Goal: Task Accomplishment & Management: Manage account settings

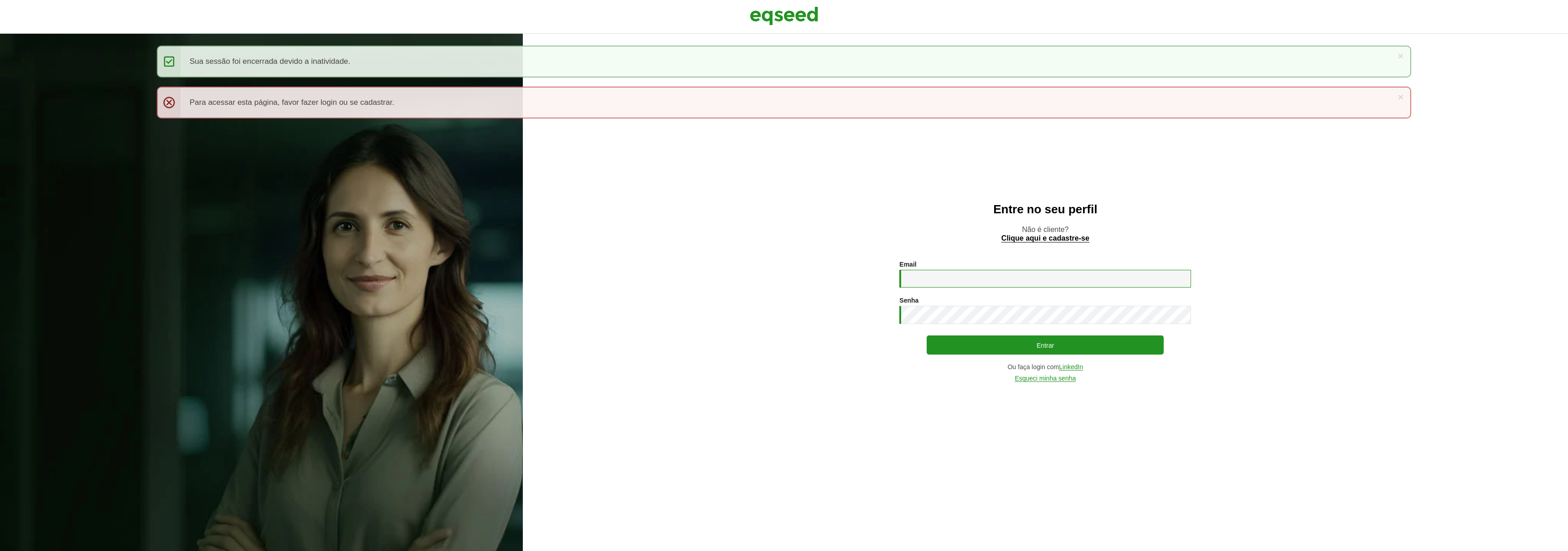
click at [939, 275] on input "Email *" at bounding box center [1045, 278] width 292 height 18
click at [1065, 279] on input "Email *" at bounding box center [1045, 278] width 292 height 18
click at [0, 551] on com-1password-button at bounding box center [0, 551] width 0 height 0
type input "**********"
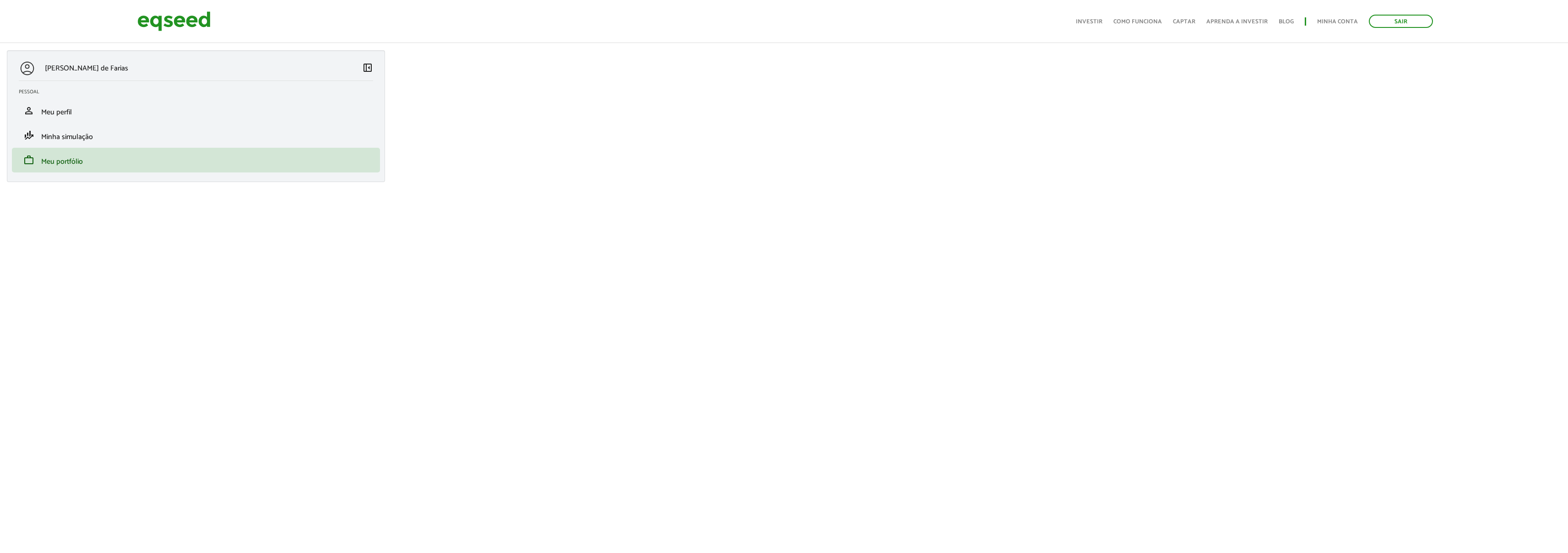
scroll to position [513, 0]
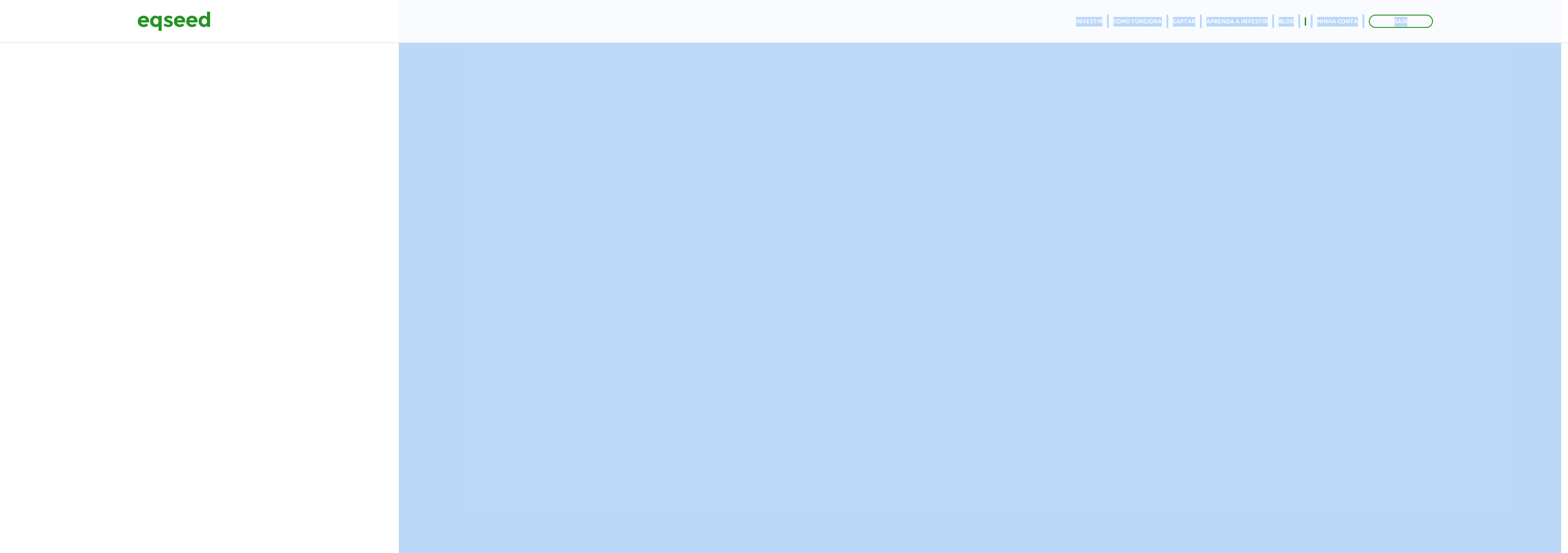
drag, startPoint x: 0, startPoint y: 327, endPoint x: 14, endPoint y: 551, distance: 224.4
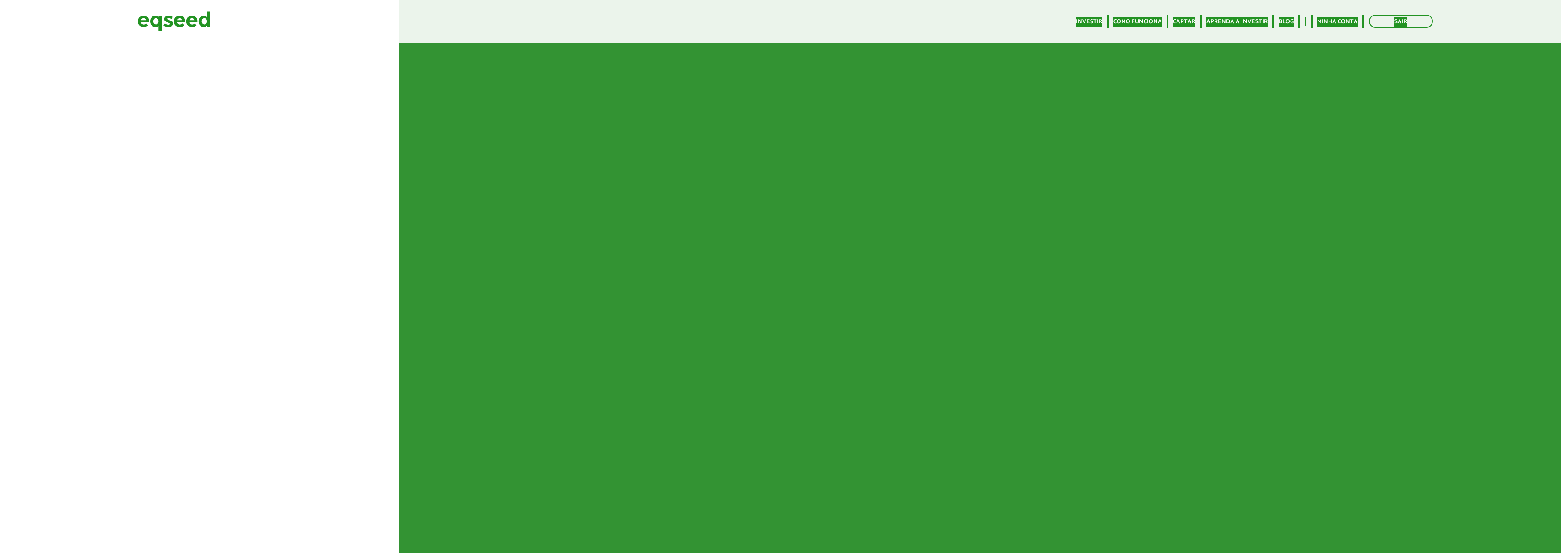
scroll to position [599, 0]
